Goal: Task Accomplishment & Management: Use online tool/utility

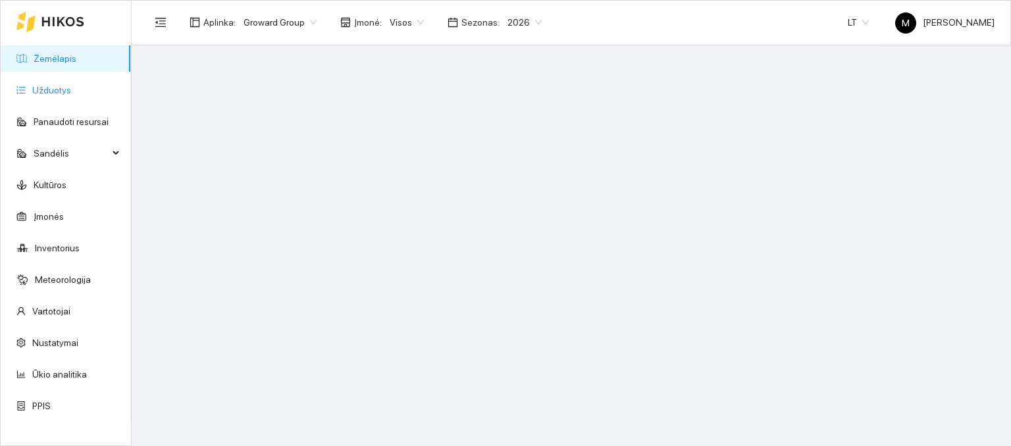
click at [56, 95] on link "Užduotys" at bounding box center [51, 90] width 39 height 11
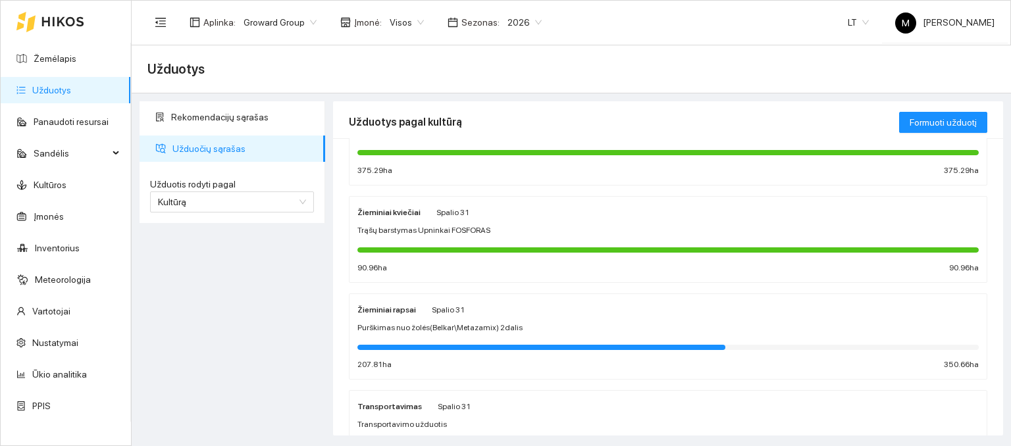
scroll to position [132, 0]
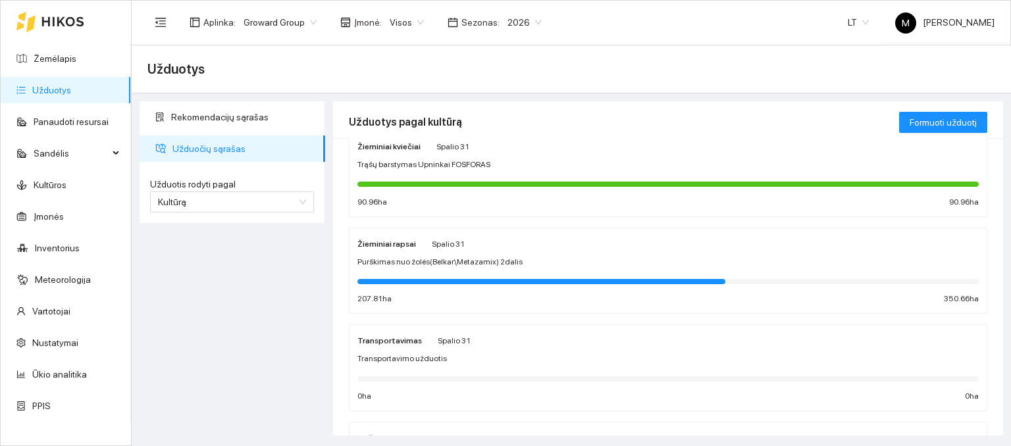
click at [432, 244] on span "Spalio 31" at bounding box center [448, 244] width 33 height 9
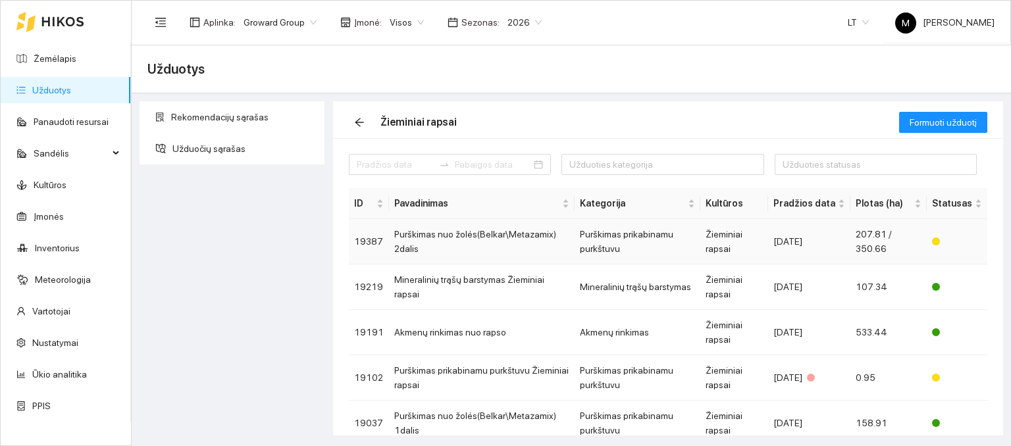
click at [460, 242] on td "Purškimas nuo žolės(Belkar\Metazamix) 2dalis" at bounding box center [482, 241] width 186 height 45
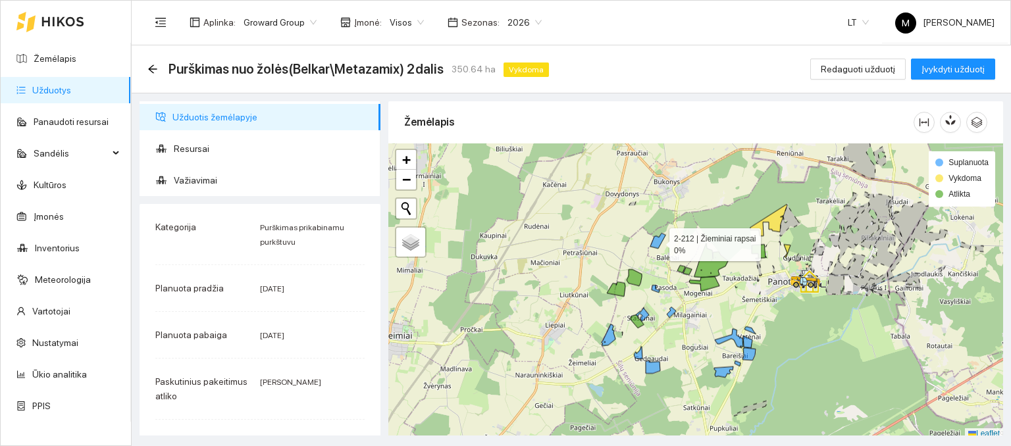
scroll to position [3, 0]
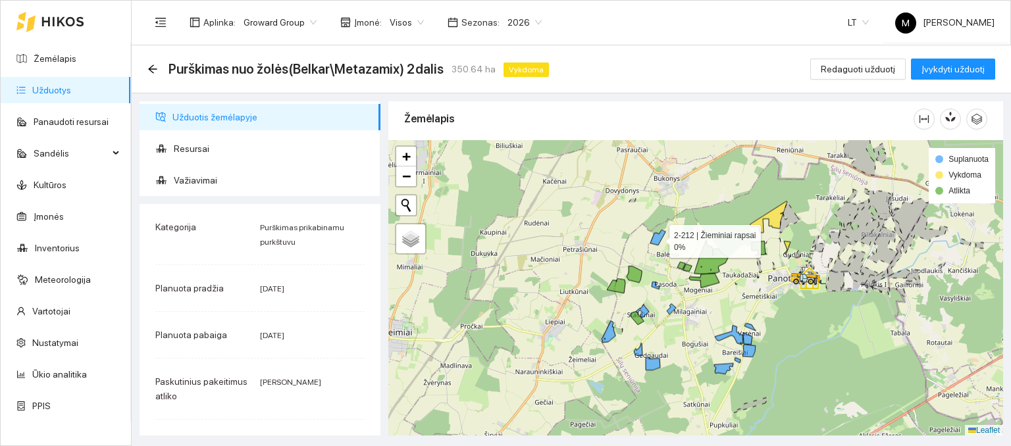
click at [658, 244] on icon at bounding box center [657, 237] width 15 height 15
click at [68, 64] on link "Žemėlapis" at bounding box center [55, 58] width 43 height 11
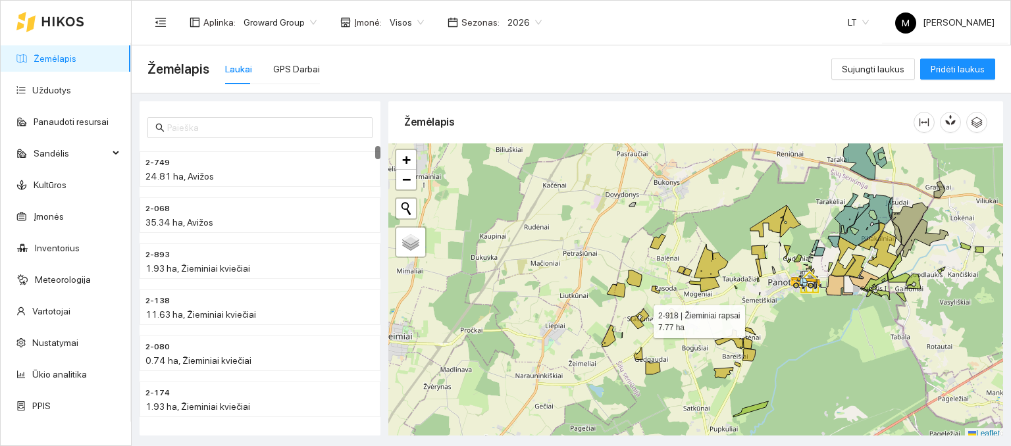
scroll to position [3, 0]
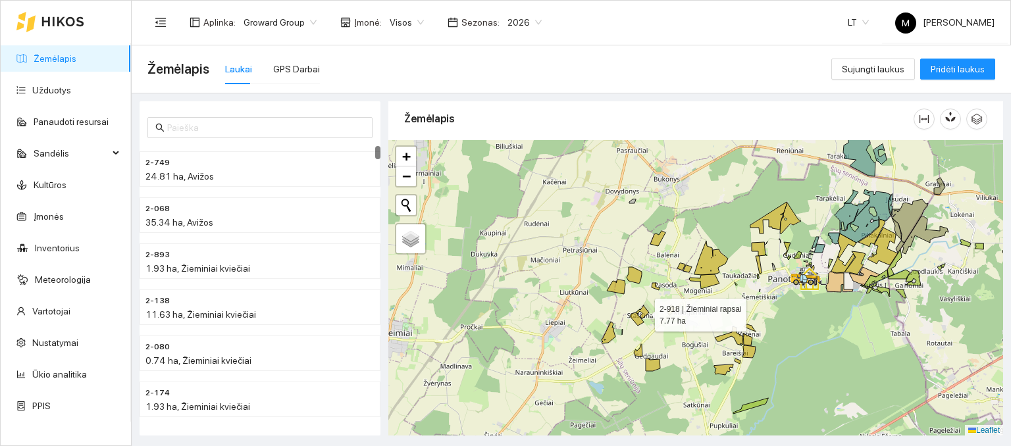
click at [642, 318] on icon at bounding box center [642, 312] width 13 height 14
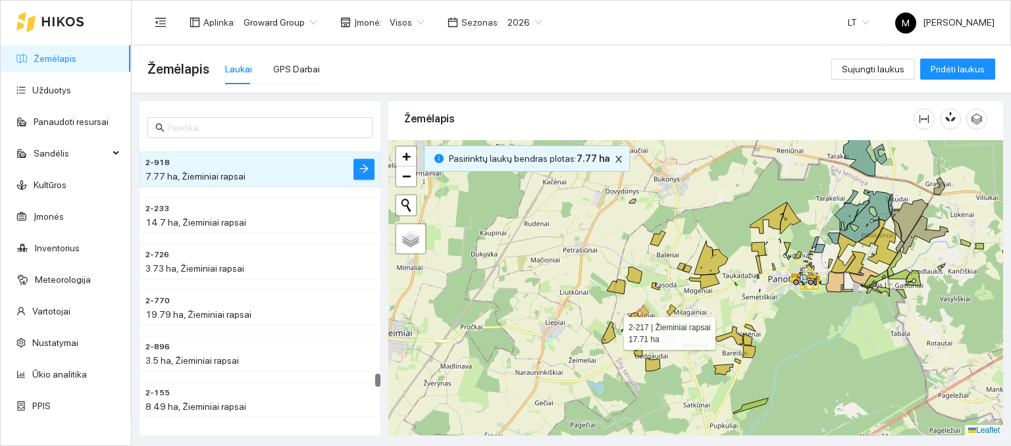
click at [612, 330] on icon at bounding box center [609, 333] width 14 height 22
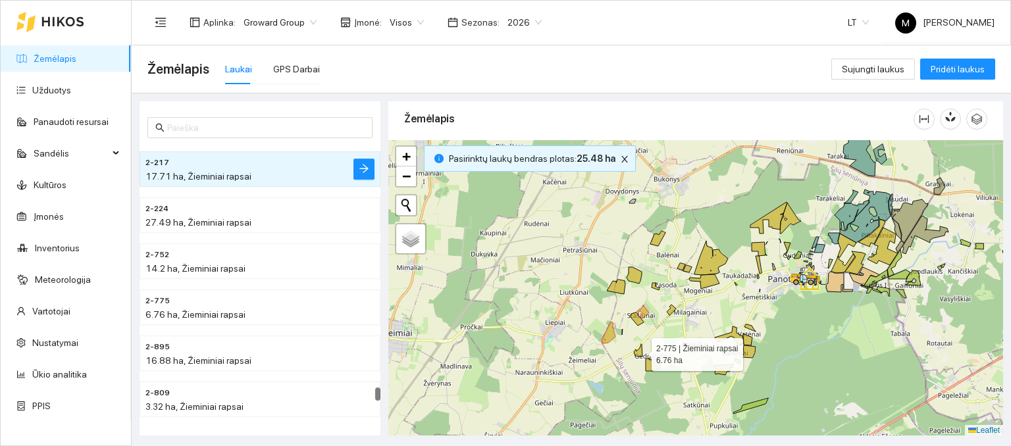
click at [640, 351] on icon at bounding box center [638, 350] width 9 height 13
drag, startPoint x: 652, startPoint y: 361, endPoint x: 686, endPoint y: 372, distance: 35.8
click at [652, 361] on icon at bounding box center [653, 365] width 14 height 13
click at [721, 375] on div at bounding box center [695, 288] width 615 height 296
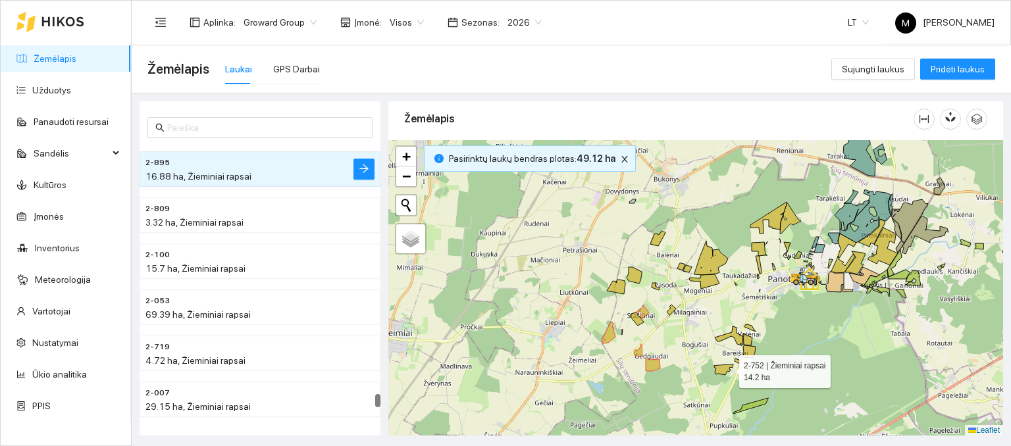
click at [725, 368] on icon at bounding box center [723, 370] width 19 height 11
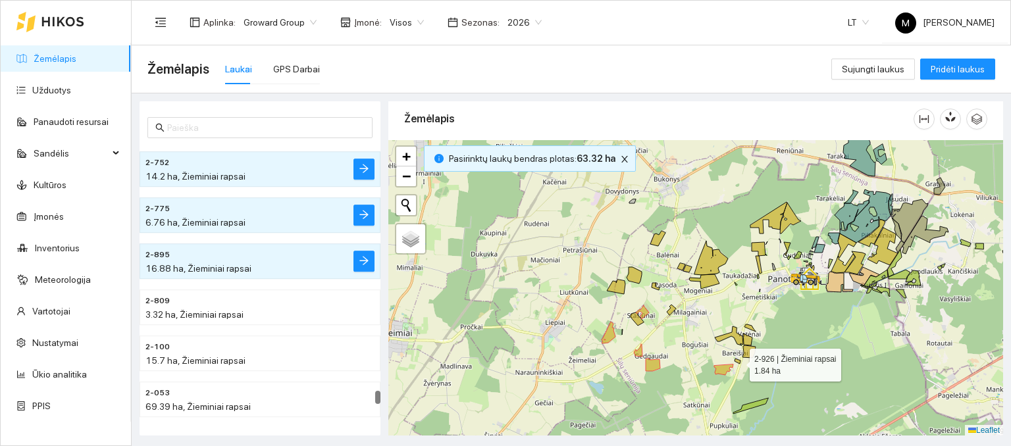
click at [738, 361] on icon at bounding box center [738, 361] width 6 height 5
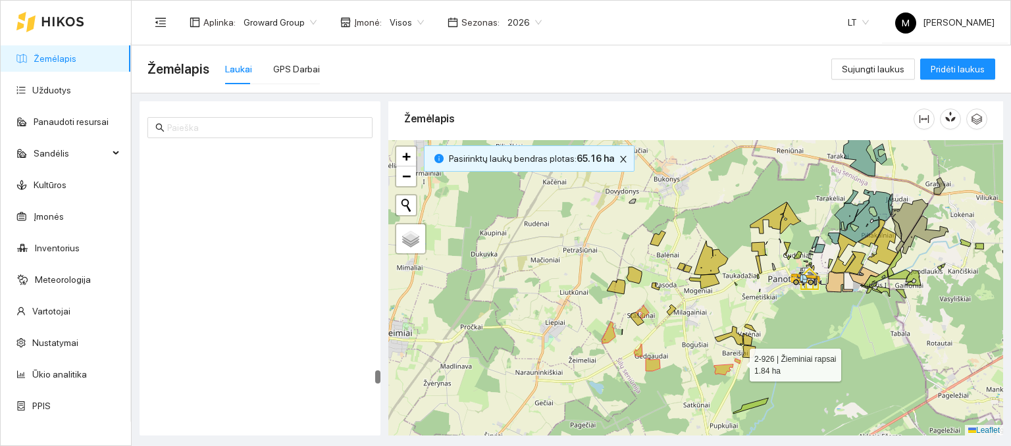
scroll to position [6617, 0]
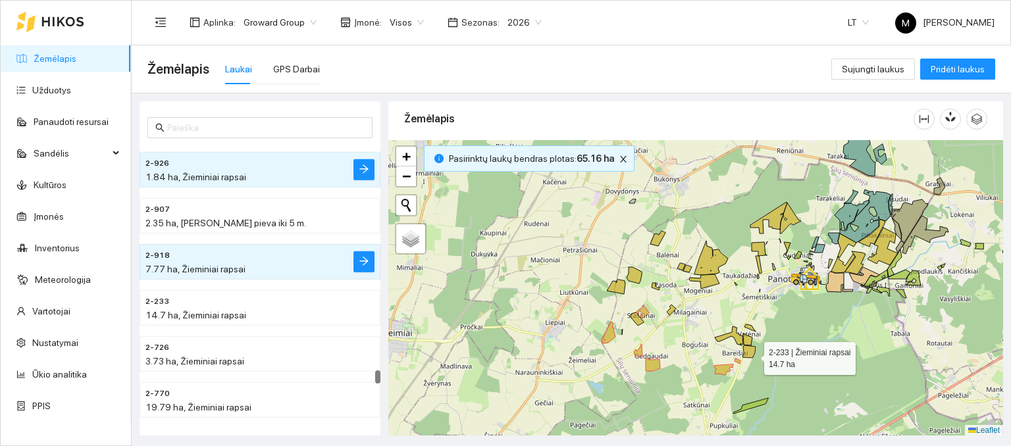
click at [752, 354] on icon at bounding box center [749, 352] width 13 height 13
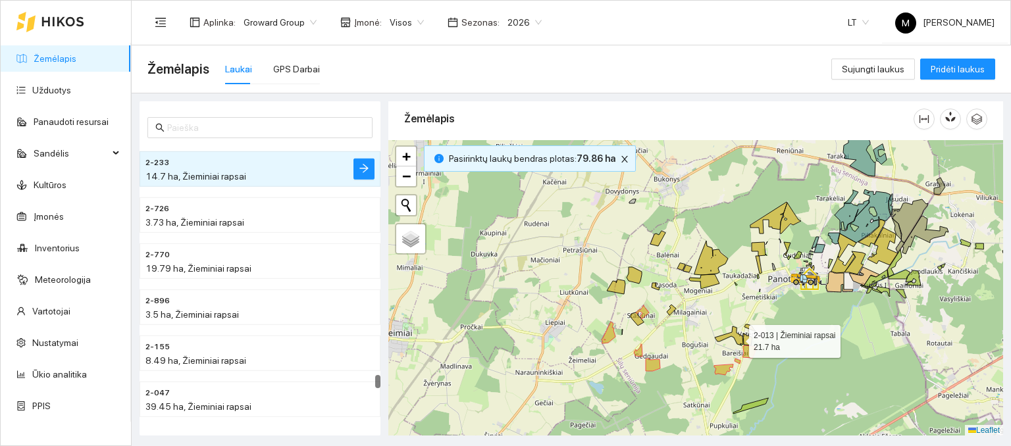
click at [735, 337] on icon at bounding box center [729, 336] width 28 height 19
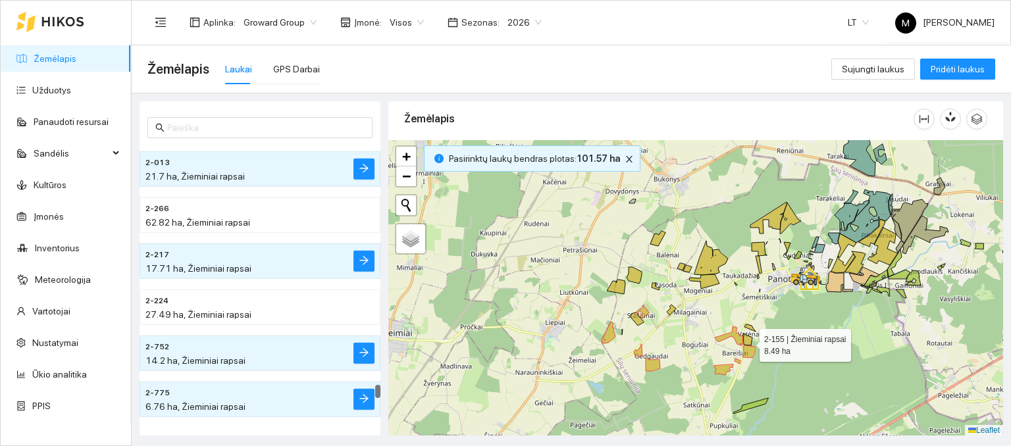
click at [749, 342] on icon at bounding box center [747, 340] width 9 height 12
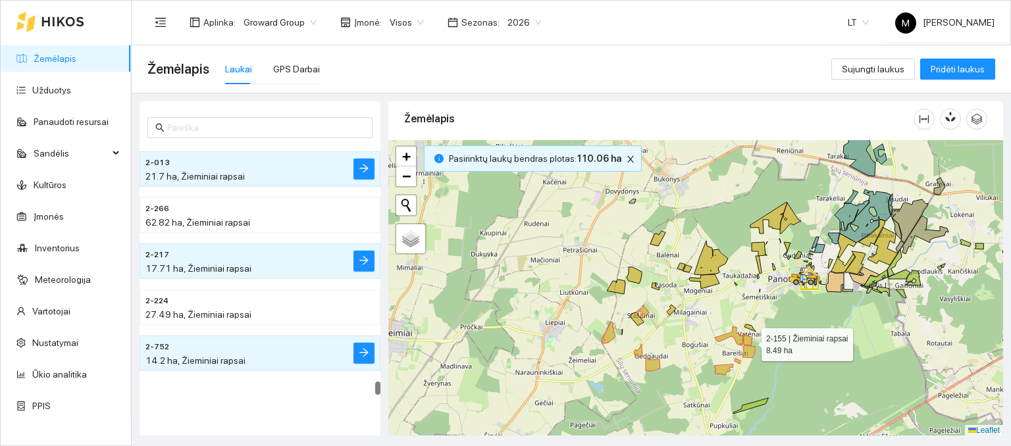
scroll to position [6941, 0]
click at [751, 330] on div at bounding box center [695, 288] width 615 height 296
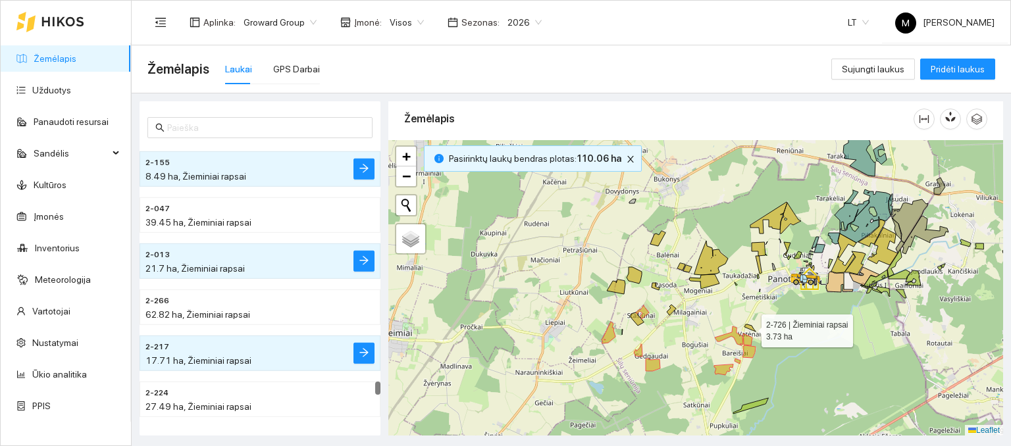
click at [751, 327] on icon at bounding box center [750, 328] width 11 height 7
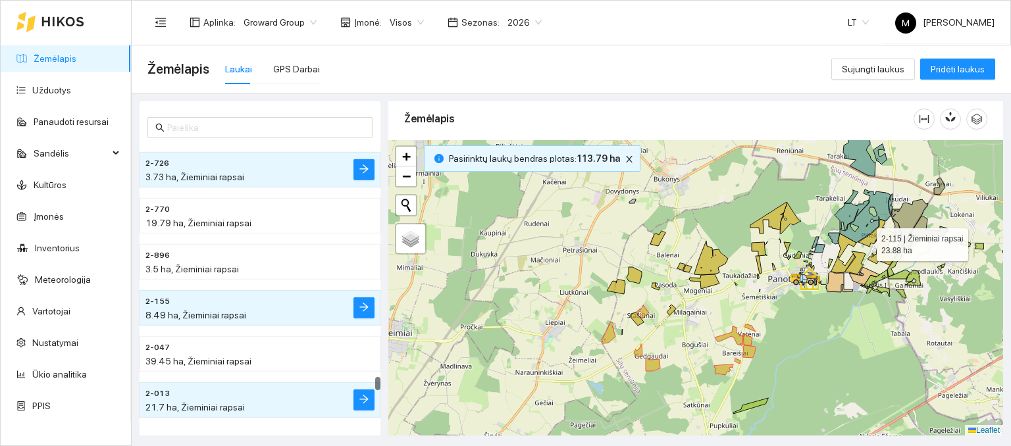
click at [865, 241] on icon at bounding box center [871, 233] width 27 height 27
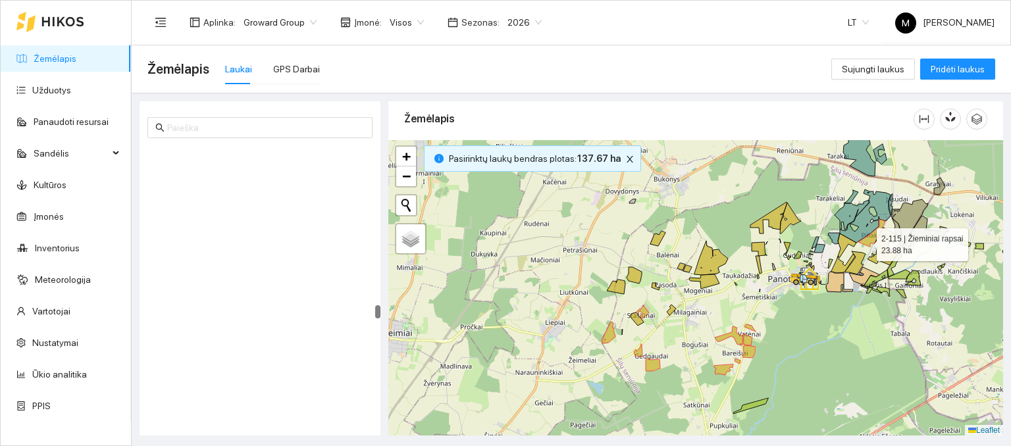
scroll to position [4688, 0]
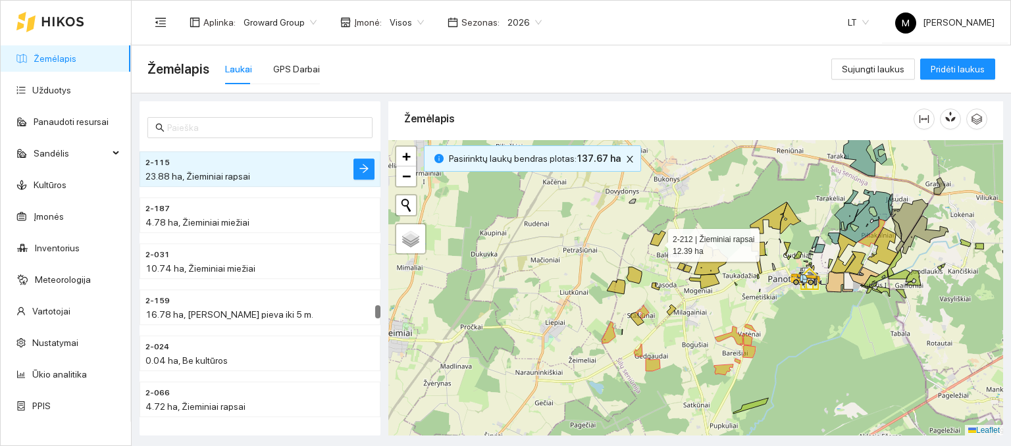
click at [656, 242] on icon at bounding box center [657, 238] width 15 height 15
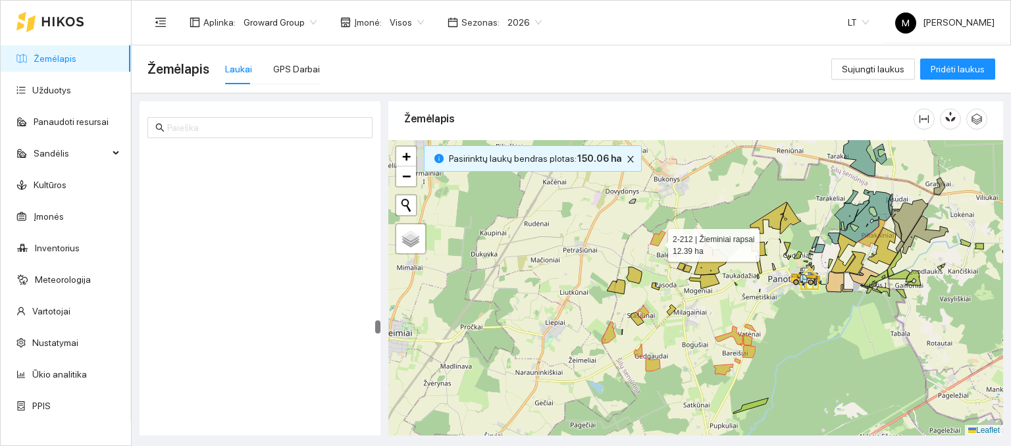
scroll to position [5148, 0]
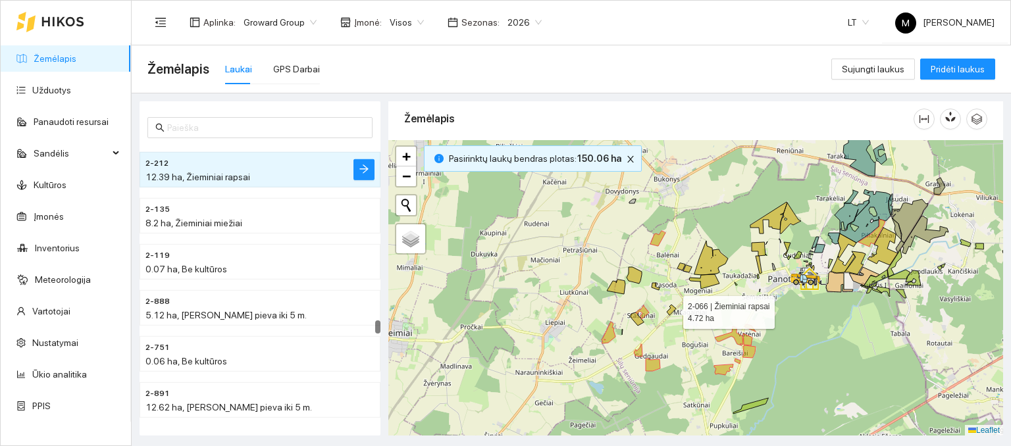
click at [671, 309] on icon at bounding box center [671, 310] width 9 height 11
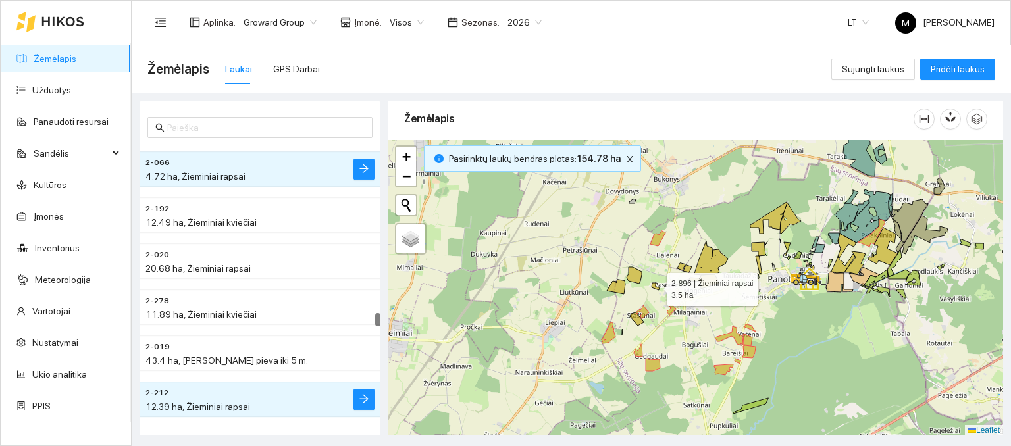
click at [655, 286] on icon at bounding box center [656, 286] width 8 height 7
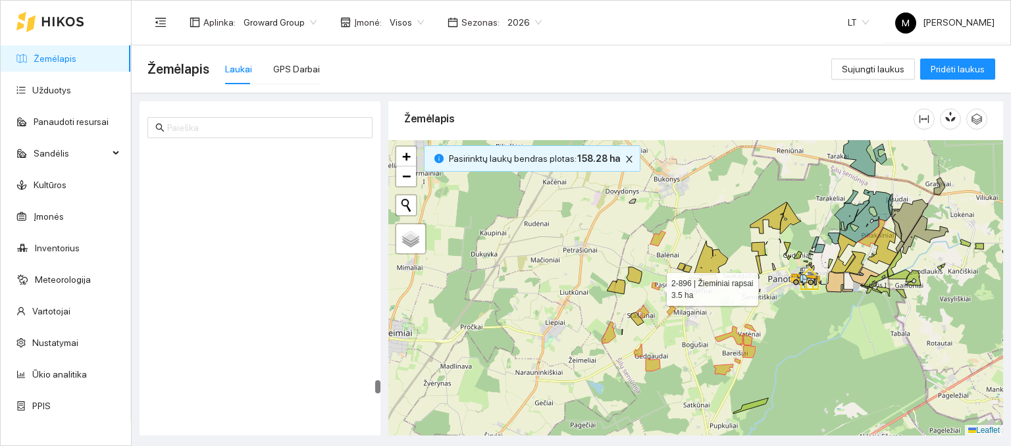
scroll to position [6897, 0]
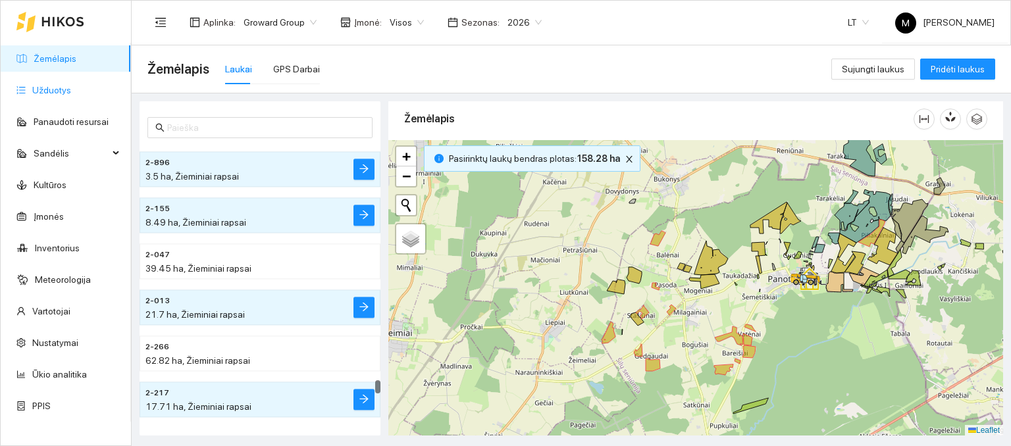
click at [53, 88] on link "Užduotys" at bounding box center [51, 90] width 39 height 11
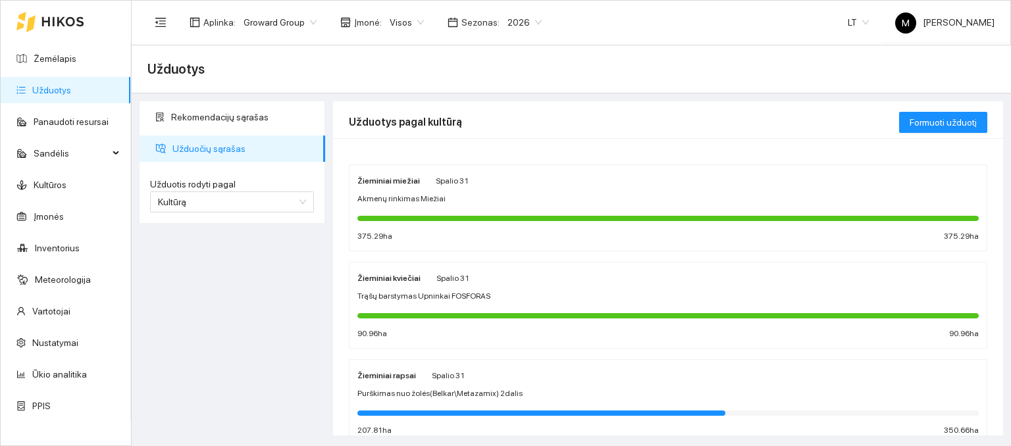
click at [444, 399] on div "Žieminiai rapsai Spalio 31 Purškimas nuo žolės(Belkar\Metazamix) 2dalis 207.81 …" at bounding box center [667, 403] width 621 height 70
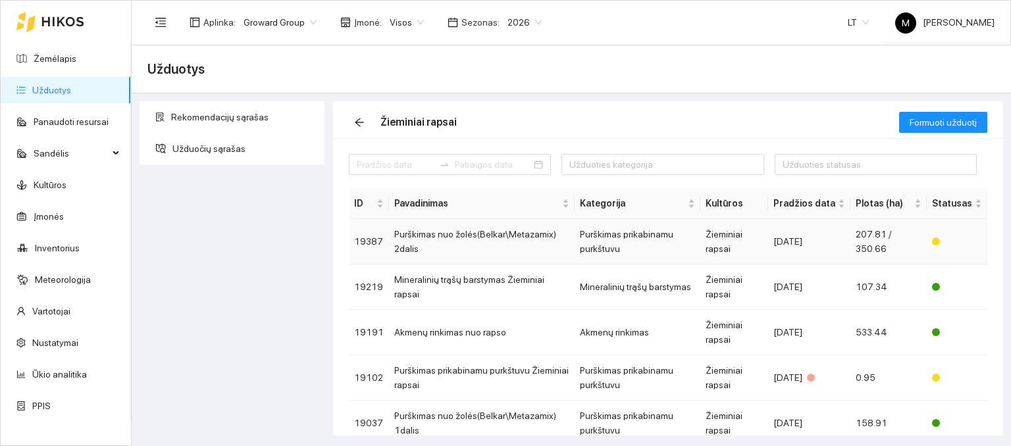
click at [456, 246] on td "Purškimas nuo žolės(Belkar\Metazamix) 2dalis" at bounding box center [482, 241] width 186 height 45
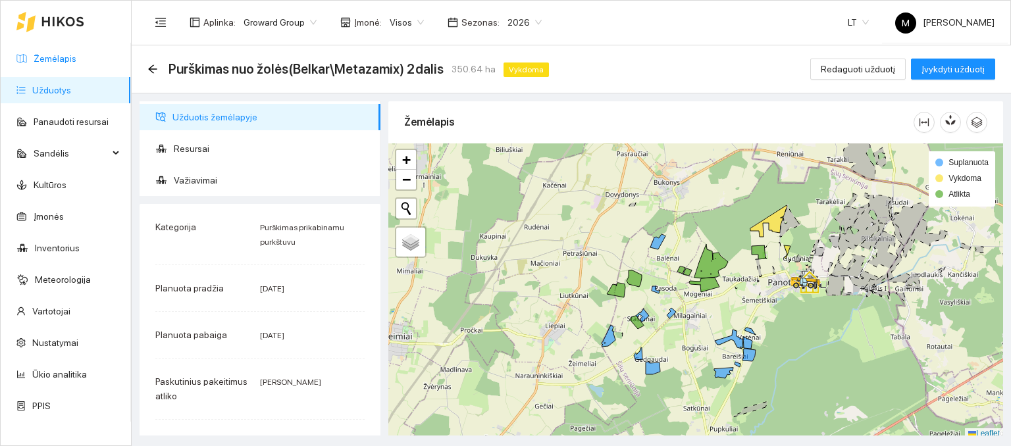
click at [65, 61] on link "Žemėlapis" at bounding box center [55, 58] width 43 height 11
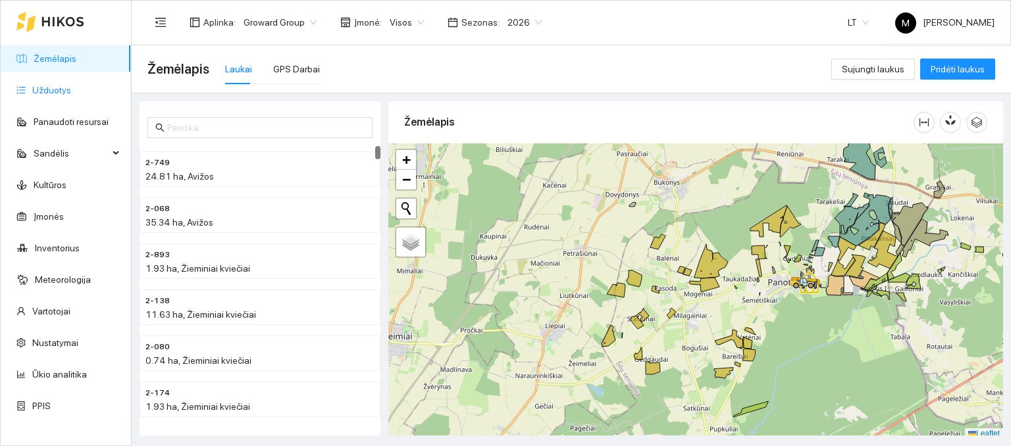
click at [34, 93] on link "Užduotys" at bounding box center [51, 90] width 39 height 11
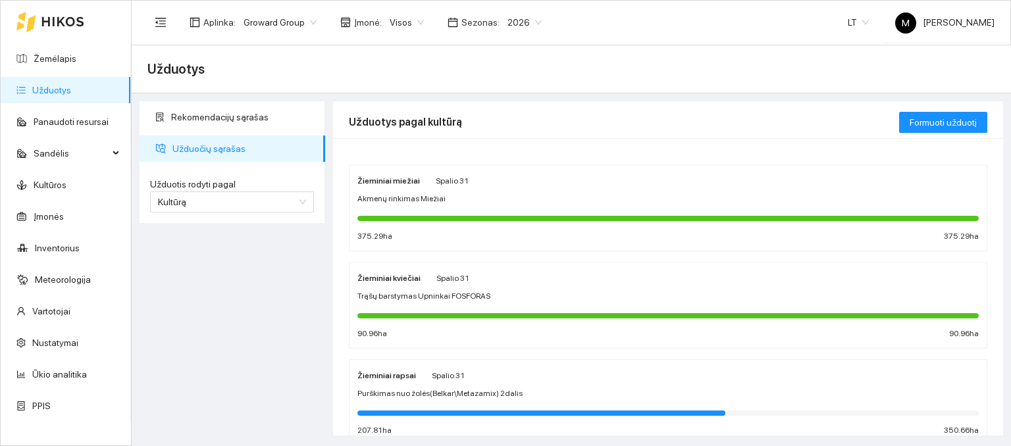
click at [419, 370] on div "Žieminiai rapsai Spalio 31" at bounding box center [410, 375] width 107 height 14
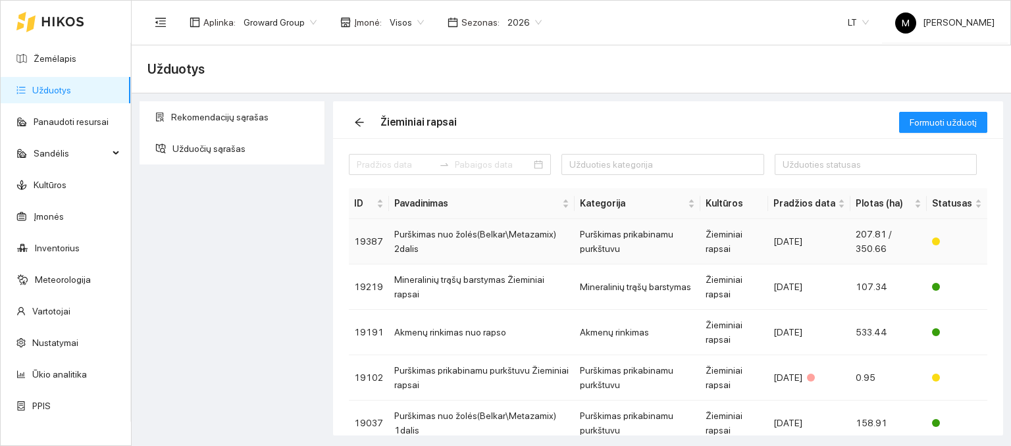
click at [453, 256] on td "Purškimas nuo žolės(Belkar\Metazamix) 2dalis" at bounding box center [482, 241] width 186 height 45
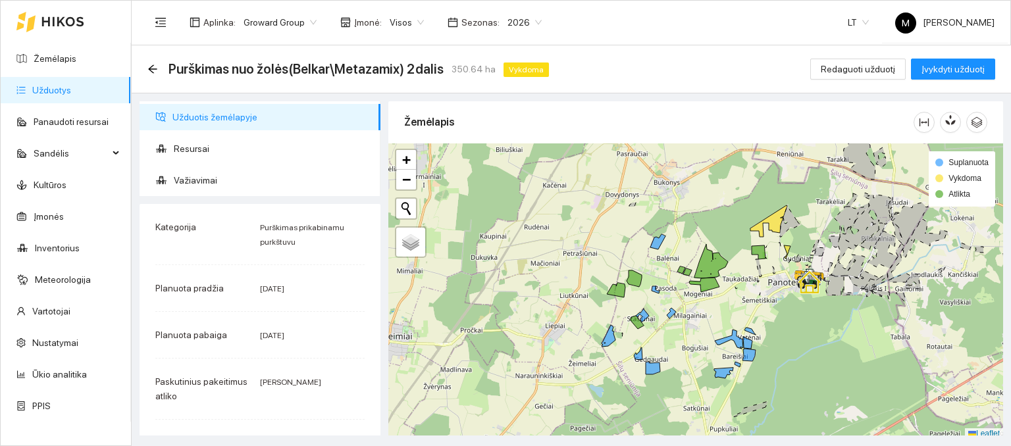
scroll to position [3, 0]
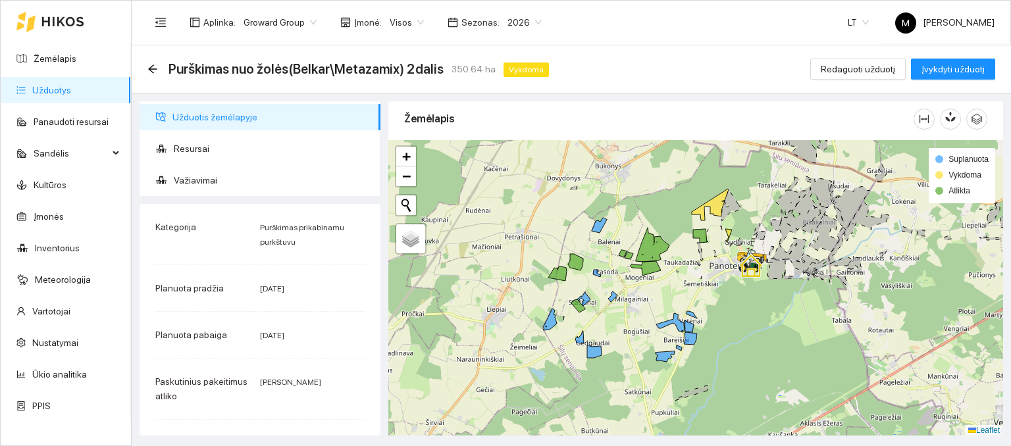
drag, startPoint x: 812, startPoint y: 373, endPoint x: 753, endPoint y: 359, distance: 60.1
click at [753, 359] on div at bounding box center [695, 288] width 615 height 296
click at [863, 72] on span "Redaguoti užduotį" at bounding box center [858, 69] width 74 height 14
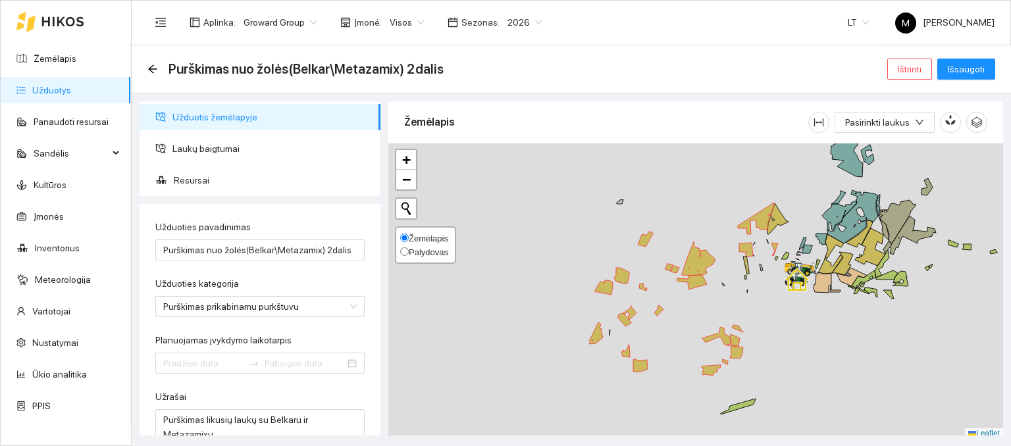
type input "[DATE]"
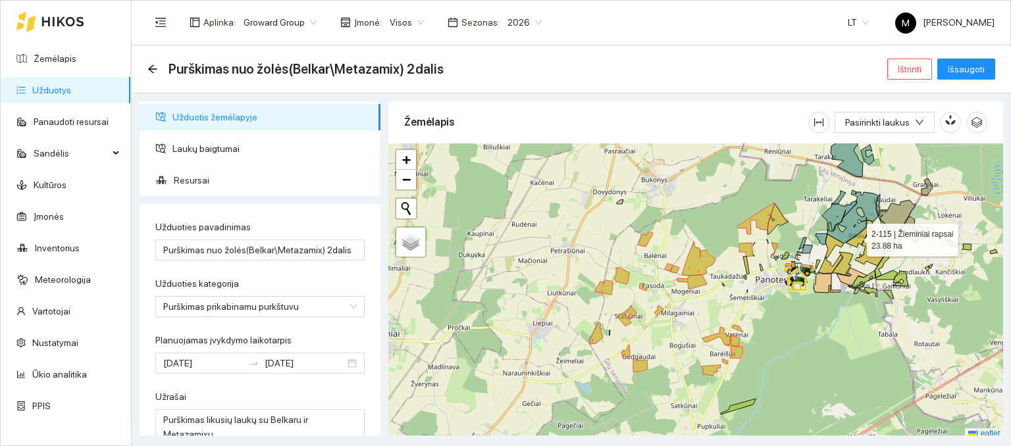
click at [856, 236] on icon at bounding box center [859, 234] width 27 height 27
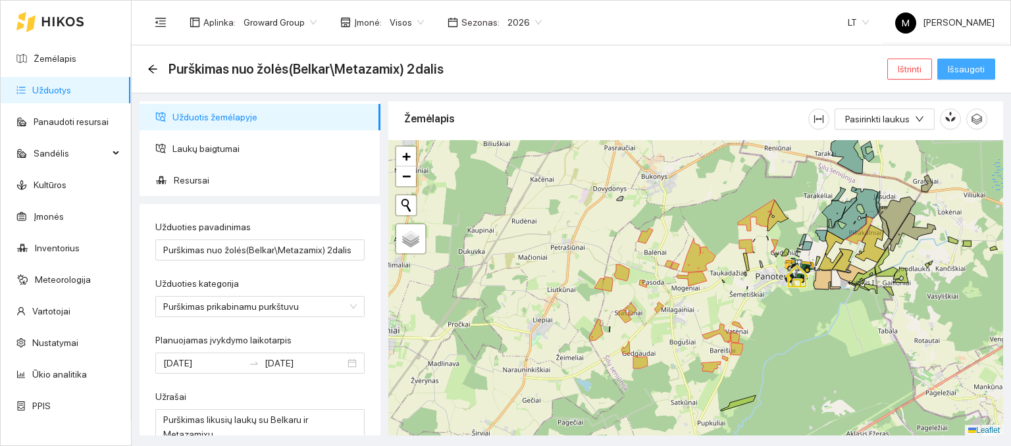
click at [965, 74] on span "Išsaugoti" at bounding box center [966, 69] width 37 height 14
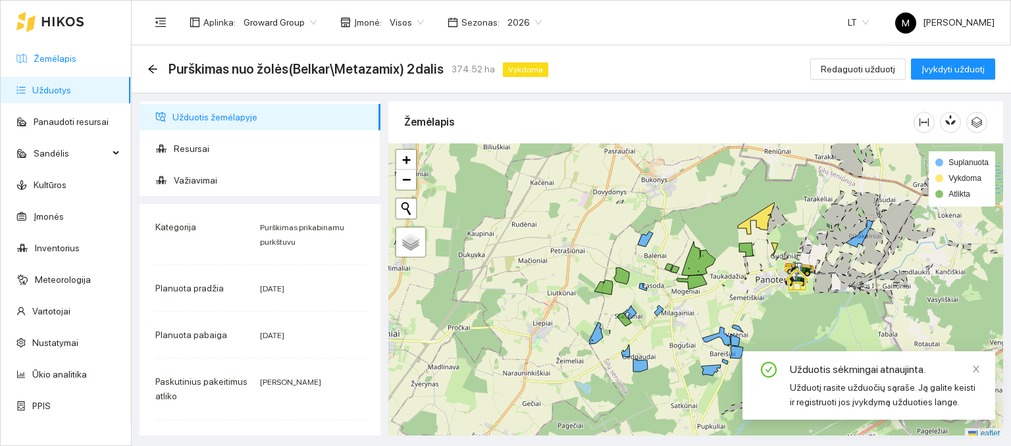
click at [51, 64] on link "Žemėlapis" at bounding box center [55, 58] width 43 height 11
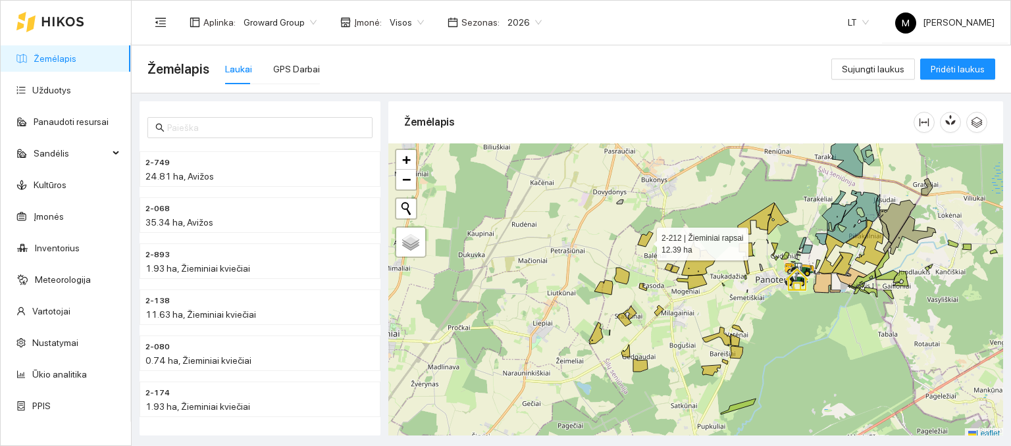
scroll to position [3, 0]
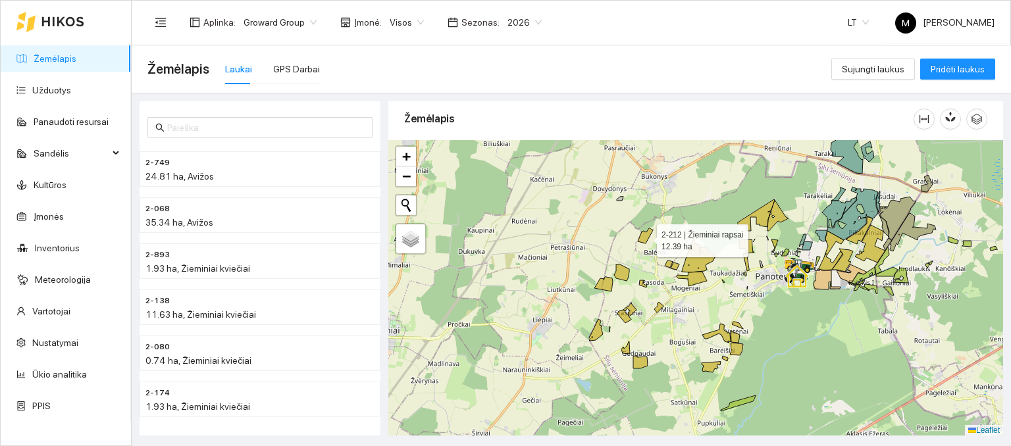
click at [645, 240] on icon at bounding box center [645, 235] width 15 height 15
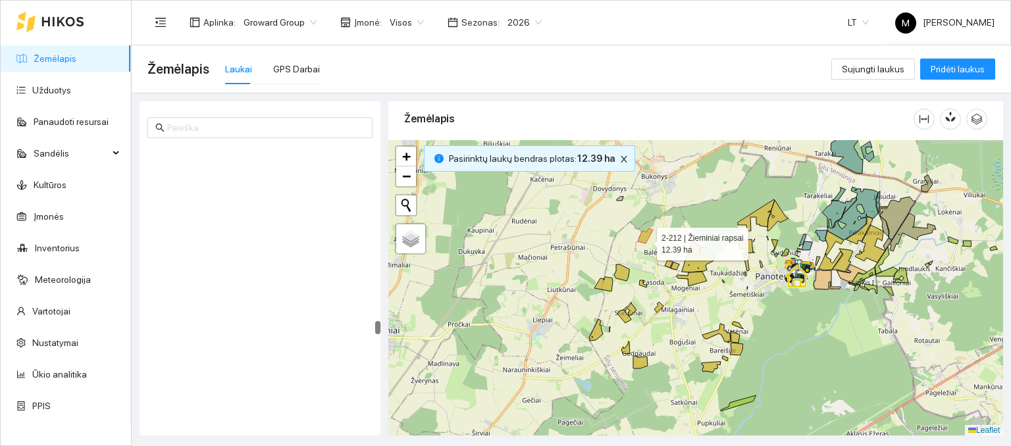
scroll to position [5147, 0]
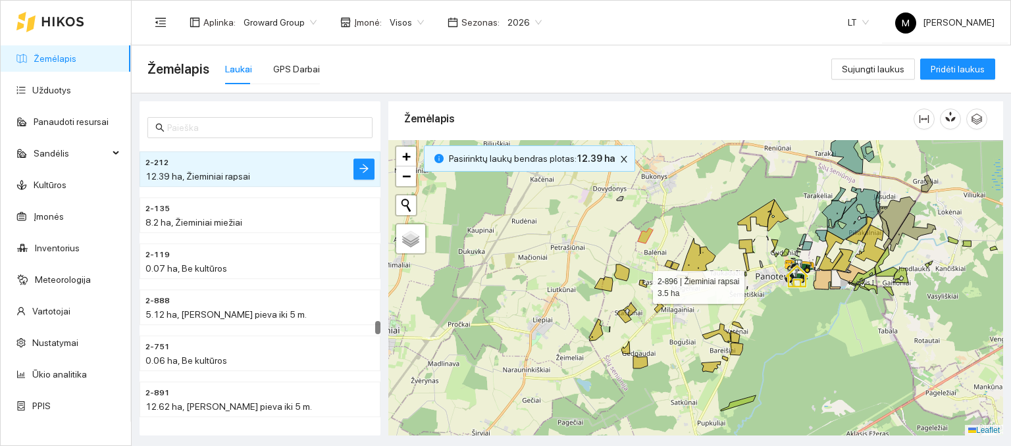
click at [641, 284] on icon at bounding box center [643, 283] width 8 height 7
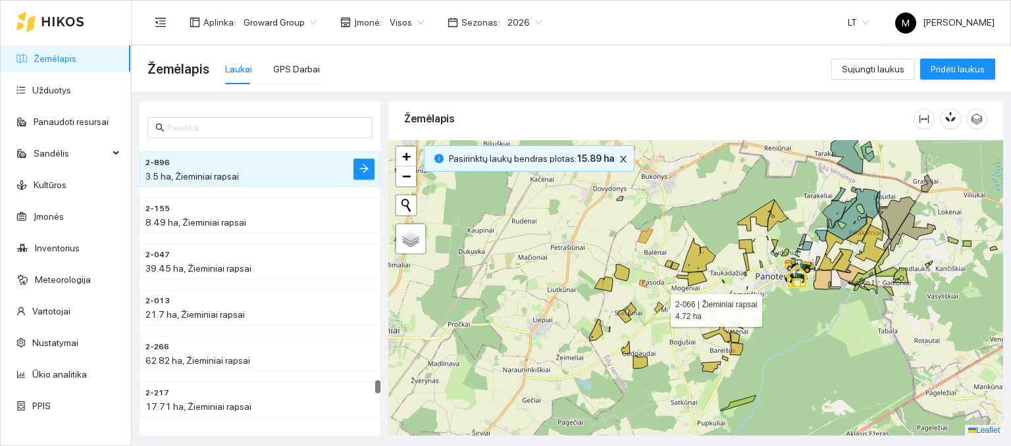
click at [660, 307] on icon at bounding box center [658, 307] width 9 height 11
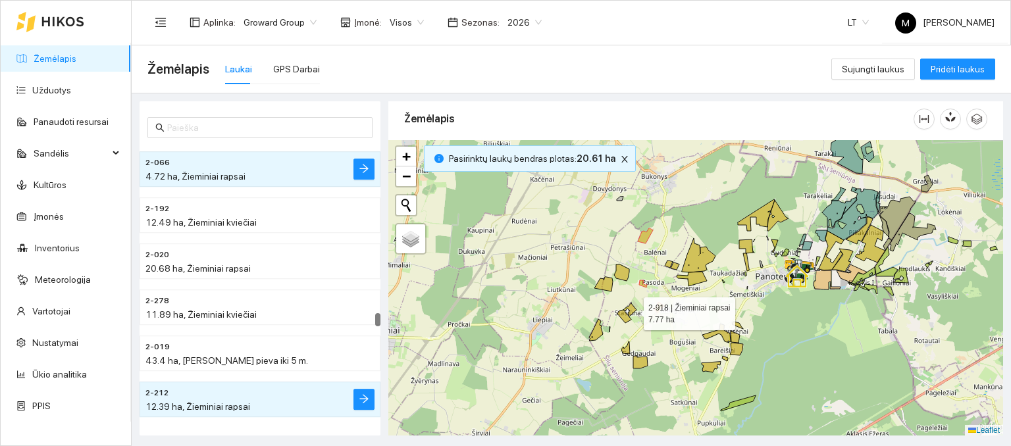
click at [632, 310] on icon at bounding box center [629, 310] width 13 height 14
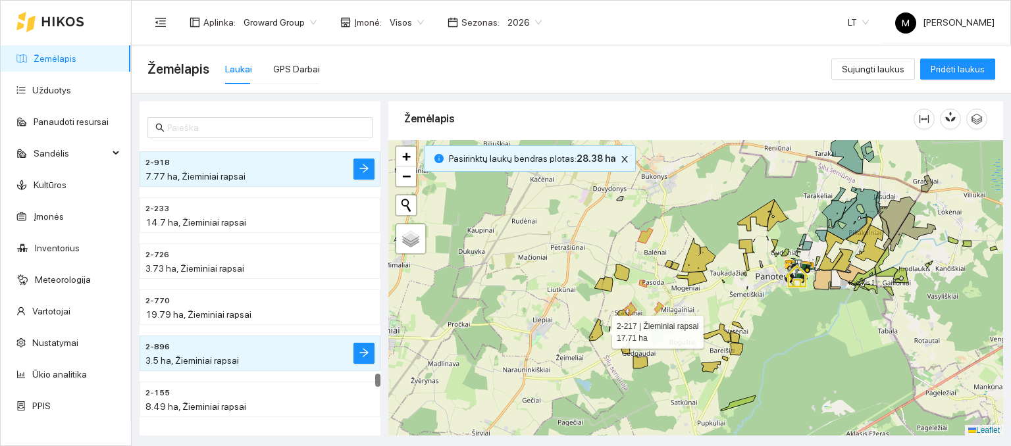
click at [600, 329] on icon at bounding box center [596, 330] width 14 height 22
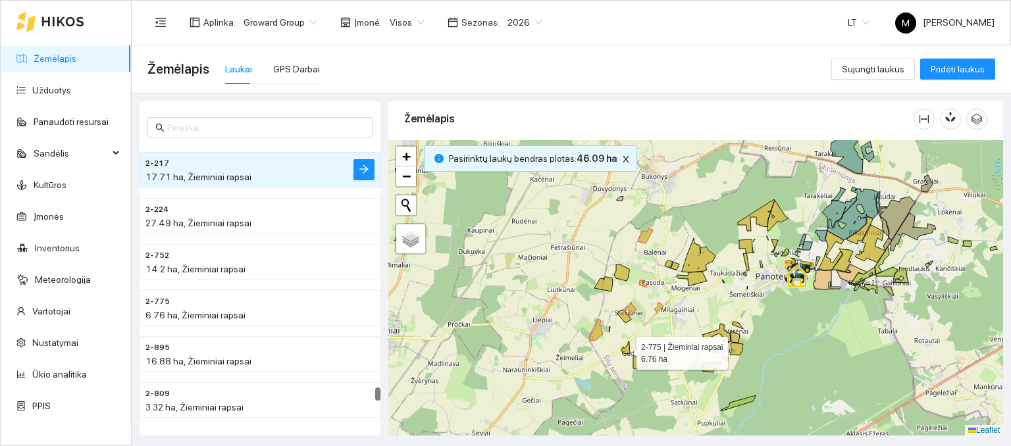
click at [625, 350] on icon at bounding box center [625, 348] width 9 height 13
click at [635, 361] on icon at bounding box center [640, 362] width 14 height 13
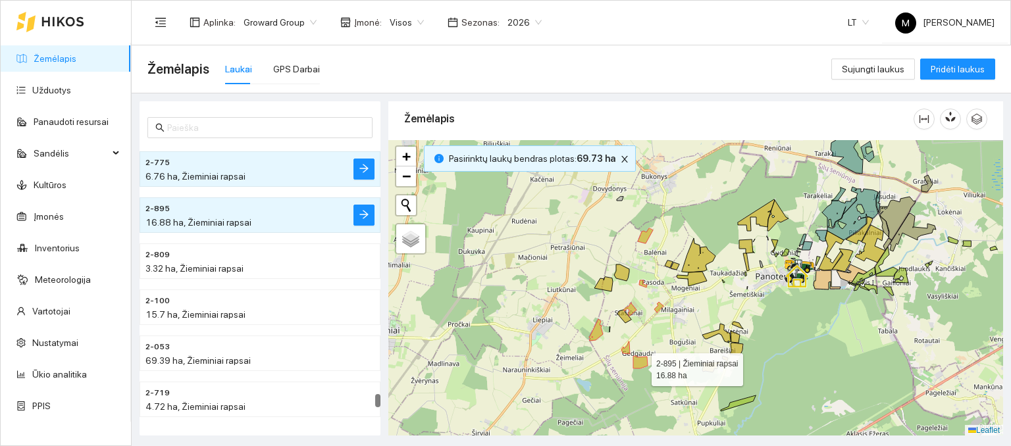
scroll to position [7310, 0]
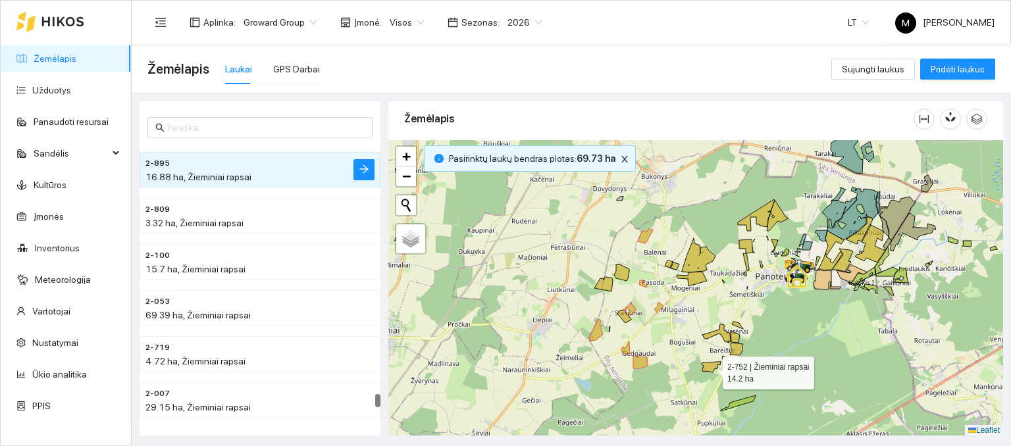
click at [711, 369] on icon at bounding box center [711, 367] width 19 height 11
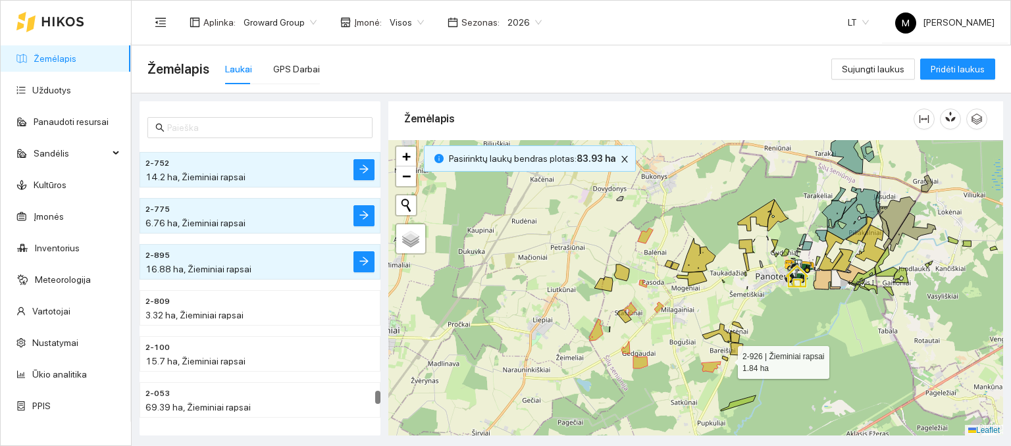
click at [726, 359] on icon at bounding box center [725, 358] width 6 height 5
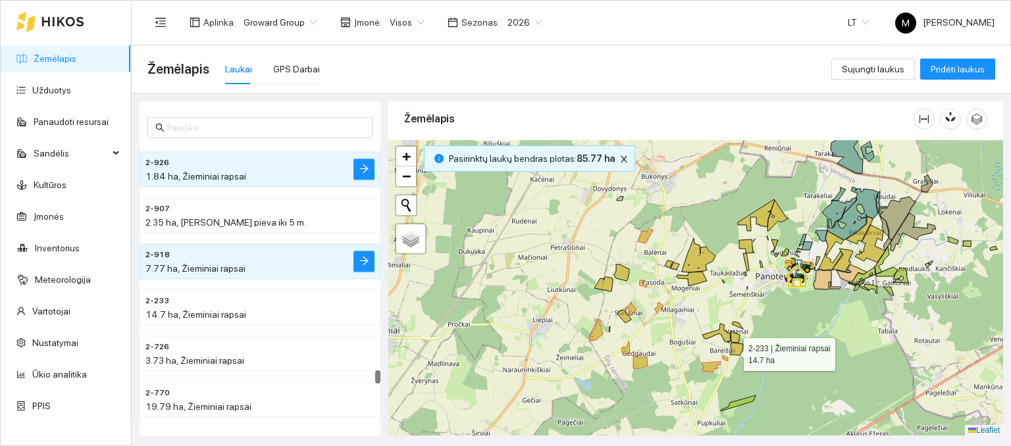
click at [734, 350] on icon at bounding box center [736, 349] width 13 height 13
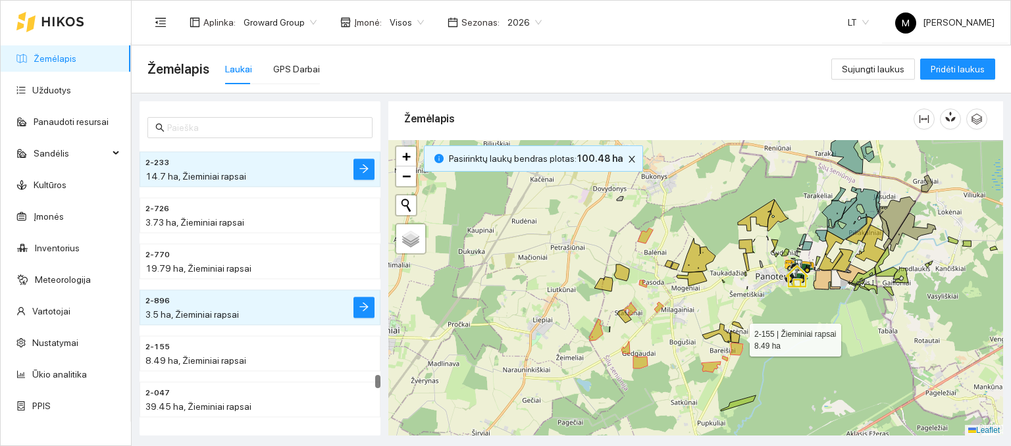
click at [737, 335] on icon at bounding box center [735, 337] width 9 height 12
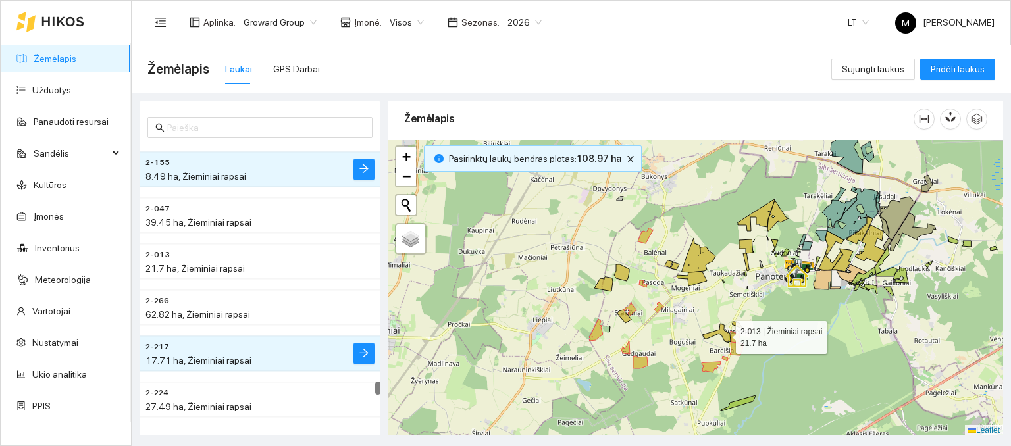
click at [724, 334] on icon at bounding box center [716, 333] width 28 height 19
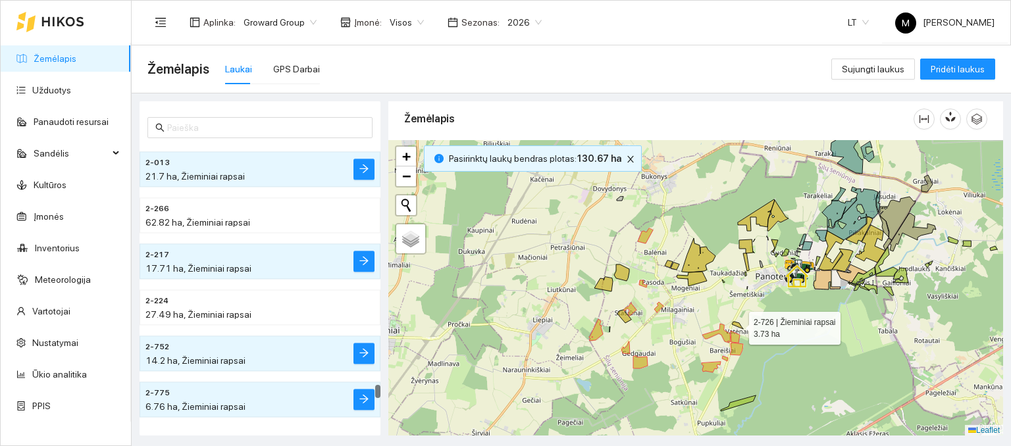
click at [735, 325] on icon at bounding box center [737, 325] width 11 height 7
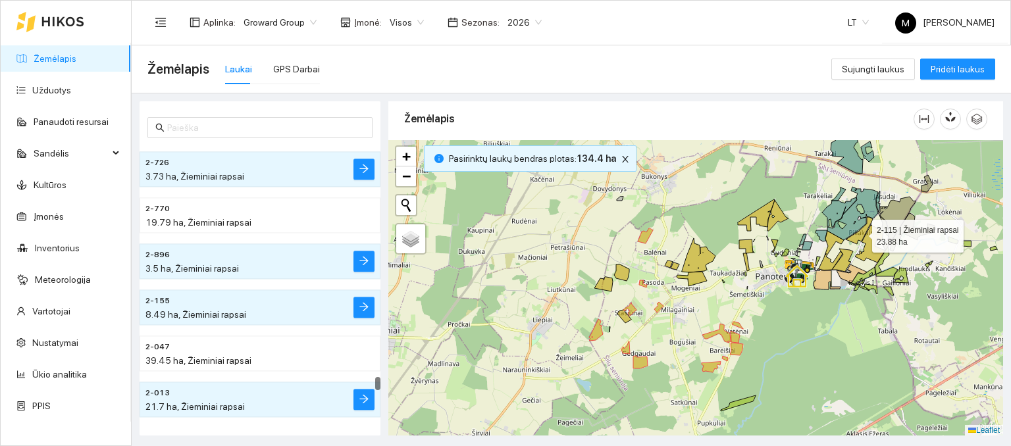
click at [857, 232] on icon at bounding box center [859, 230] width 27 height 27
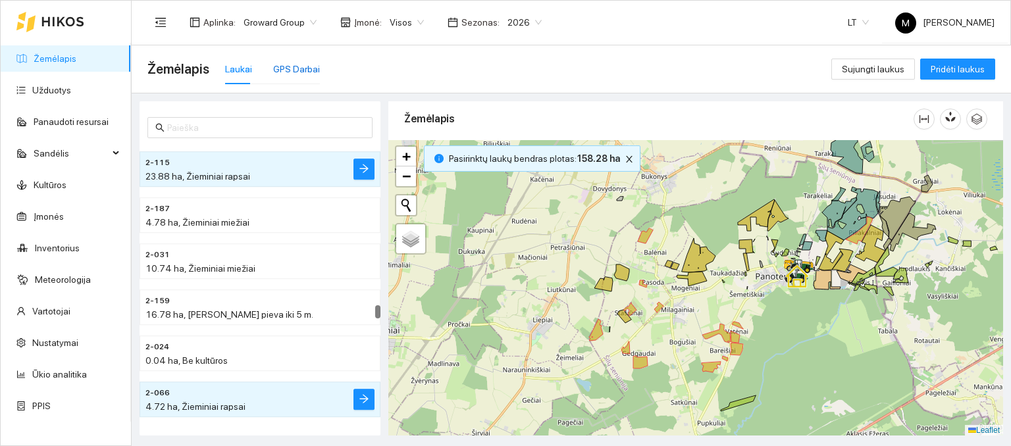
click at [293, 67] on div "GPS Darbai" at bounding box center [296, 69] width 47 height 14
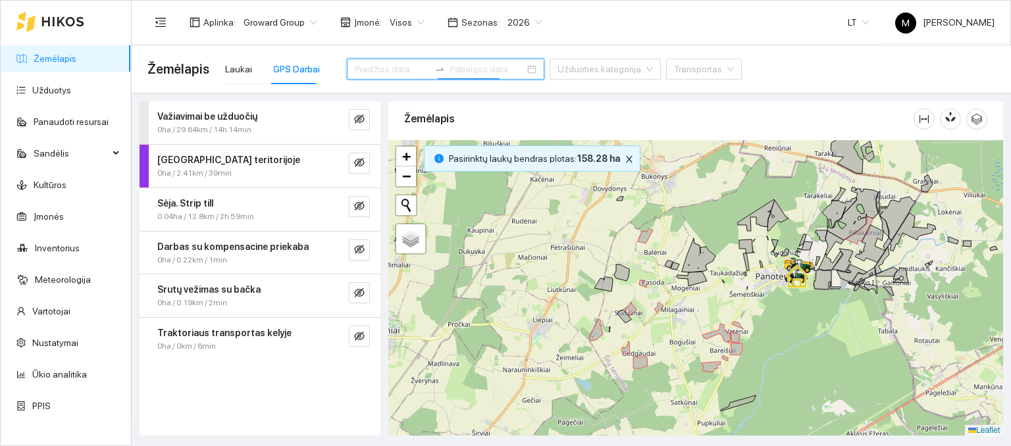
click at [450, 68] on input at bounding box center [487, 69] width 74 height 14
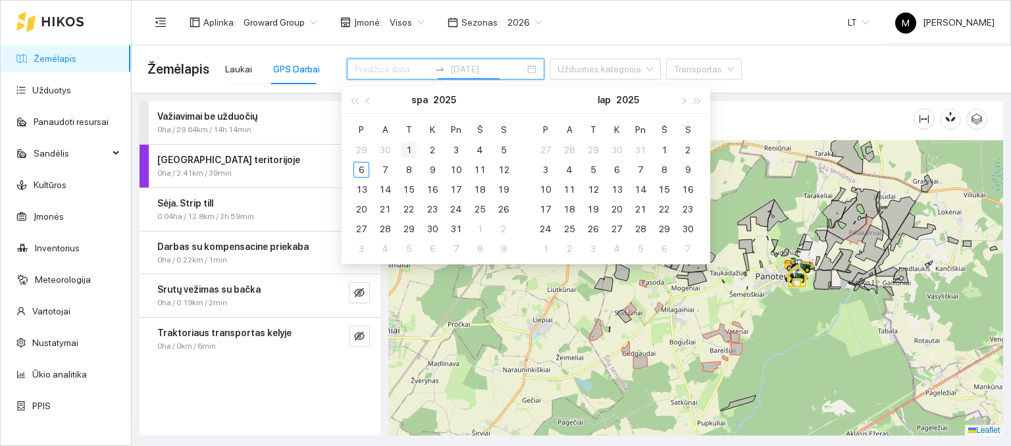
type input "[DATE]"
click at [477, 151] on div "4" at bounding box center [480, 150] width 16 height 16
type input "[DATE]"
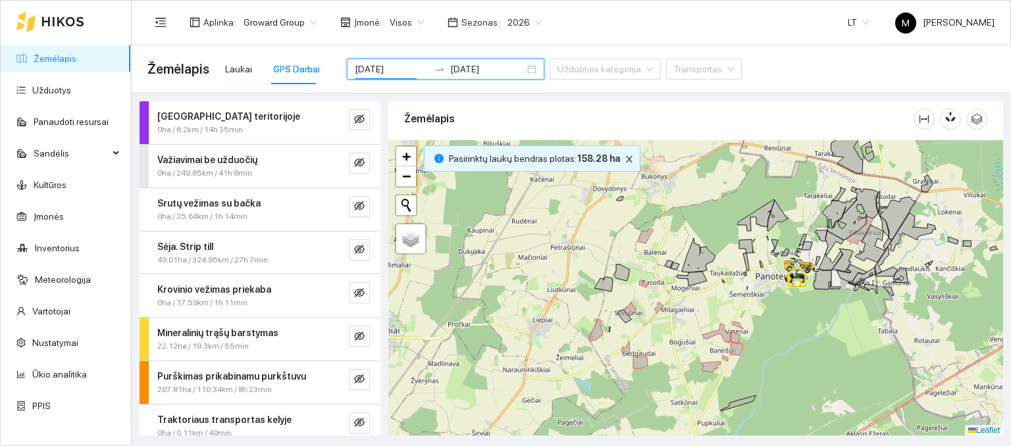
scroll to position [11, 0]
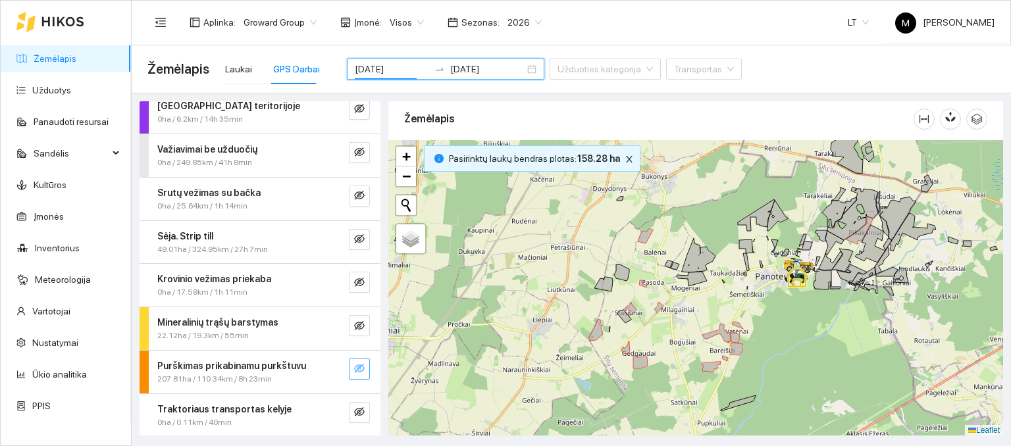
click at [354, 364] on icon "eye-invisible" at bounding box center [359, 368] width 11 height 9
